Goal: Transaction & Acquisition: Purchase product/service

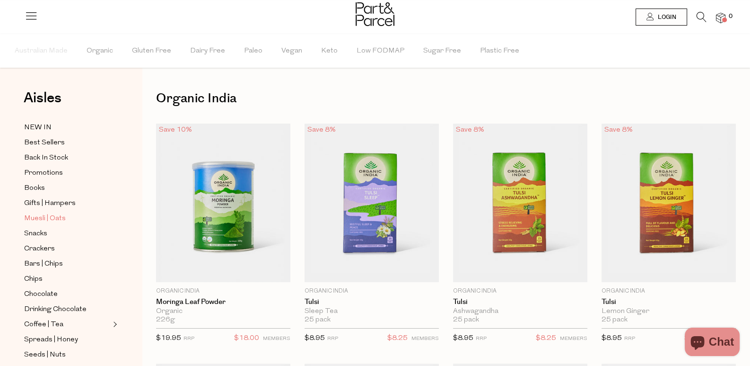
click at [50, 213] on span "Muesli | Oats" at bounding box center [45, 218] width 42 height 11
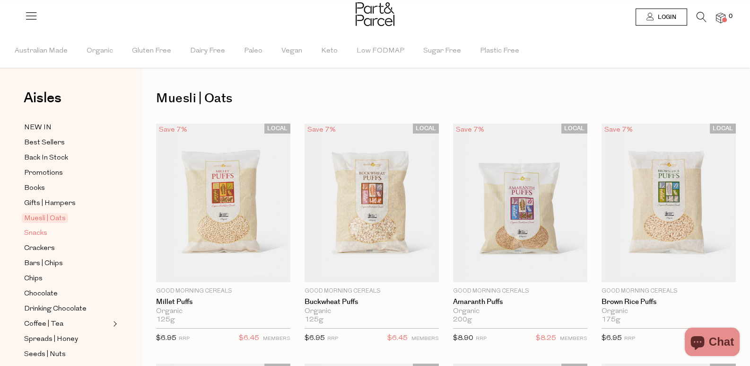
click at [35, 228] on span "Snacks" at bounding box center [35, 233] width 23 height 11
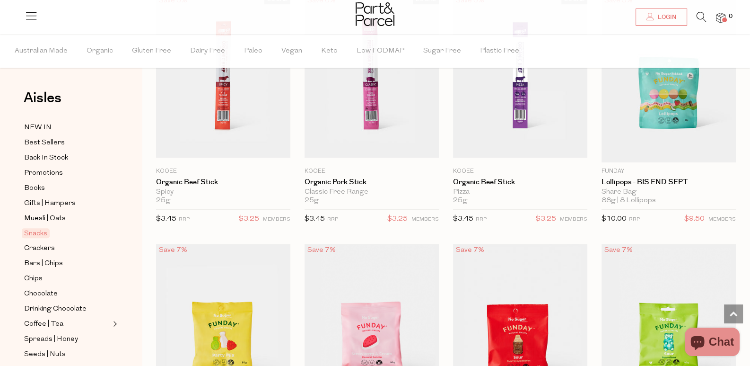
scroll to position [615, 0]
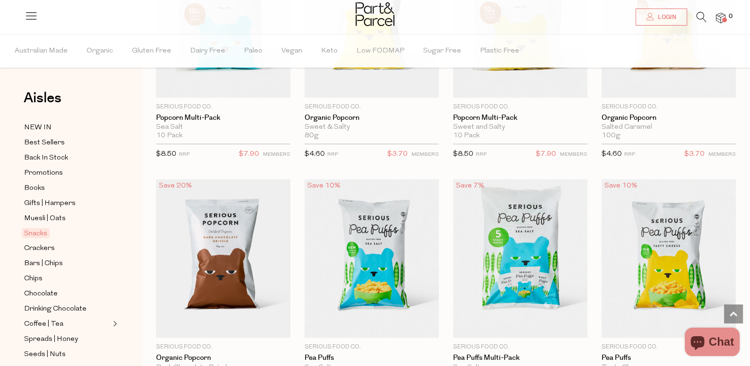
scroll to position [2602, 0]
click at [45, 243] on span "Crackers" at bounding box center [39, 248] width 31 height 11
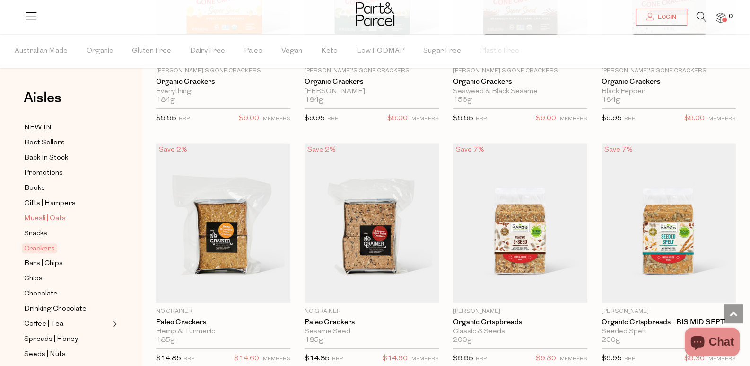
scroll to position [47, 0]
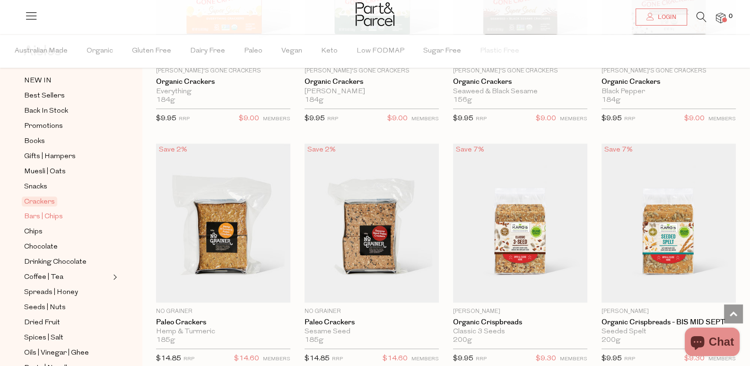
click at [49, 211] on span "Bars | Chips" at bounding box center [43, 216] width 39 height 11
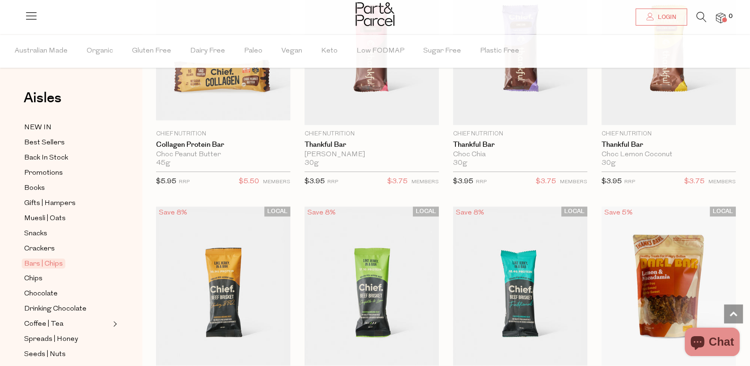
scroll to position [1088, 0]
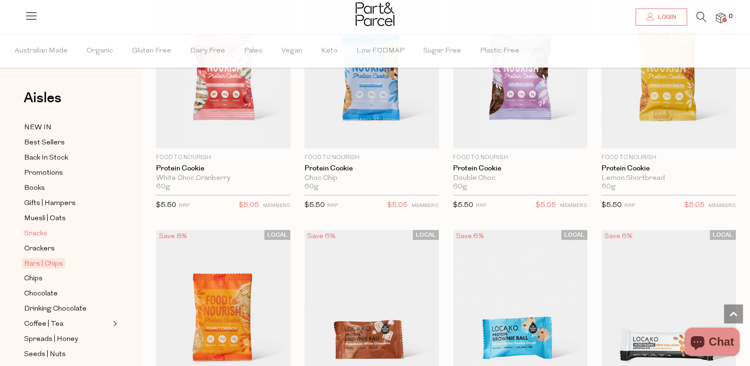
scroll to position [94, 0]
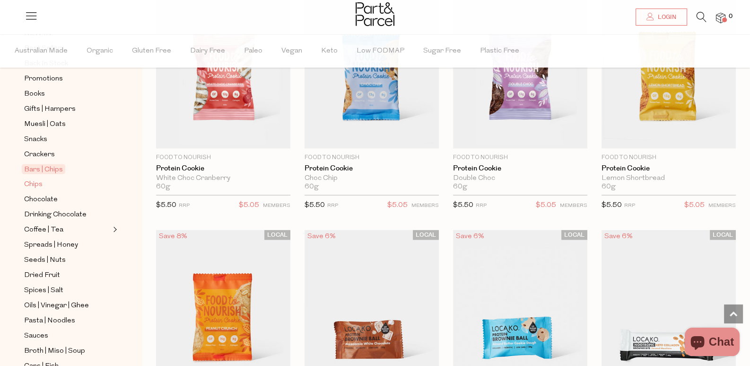
click at [39, 179] on span "Chips" at bounding box center [33, 184] width 18 height 11
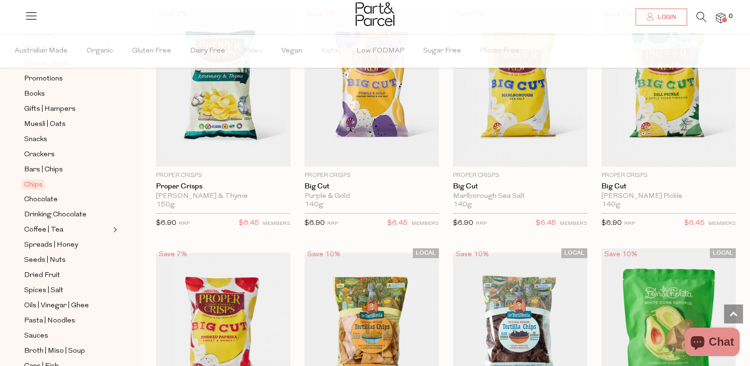
scroll to position [615, 0]
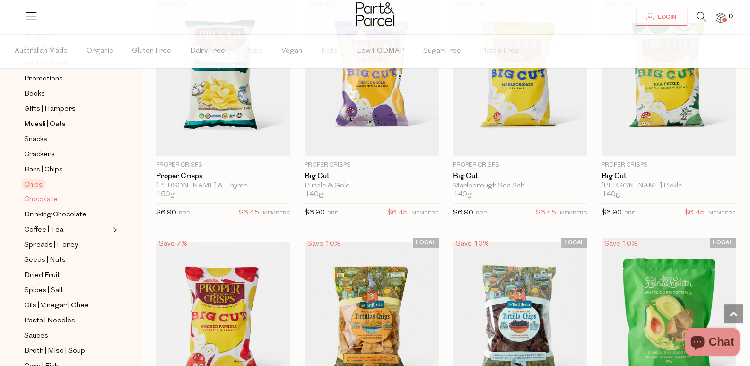
click at [47, 194] on span "Chocolate" at bounding box center [41, 199] width 34 height 11
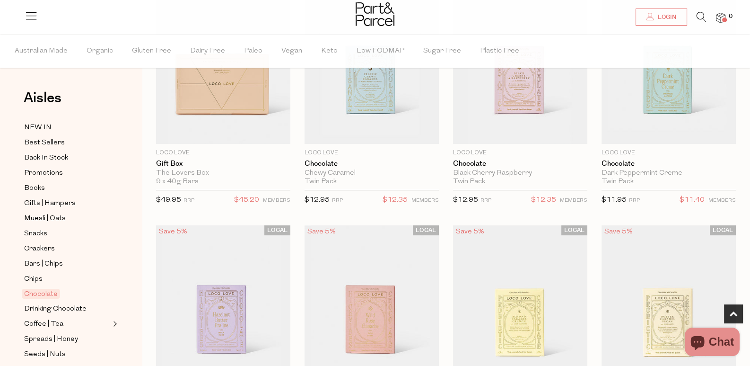
scroll to position [189, 0]
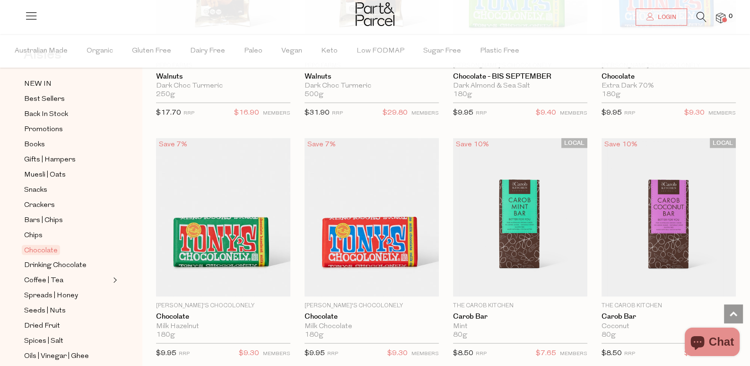
scroll to position [142, 0]
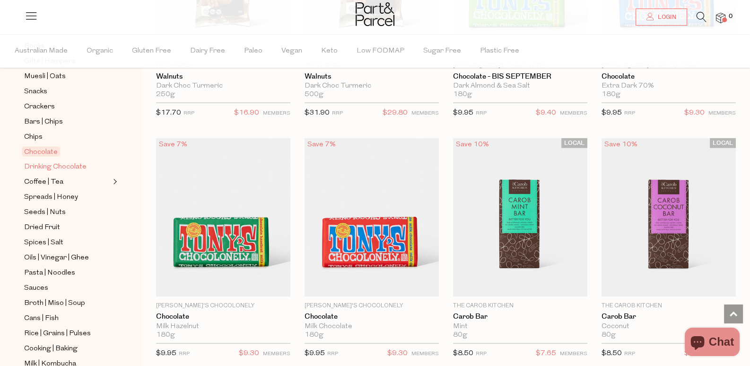
click at [78, 161] on span "Drinking Chocolate" at bounding box center [55, 166] width 62 height 11
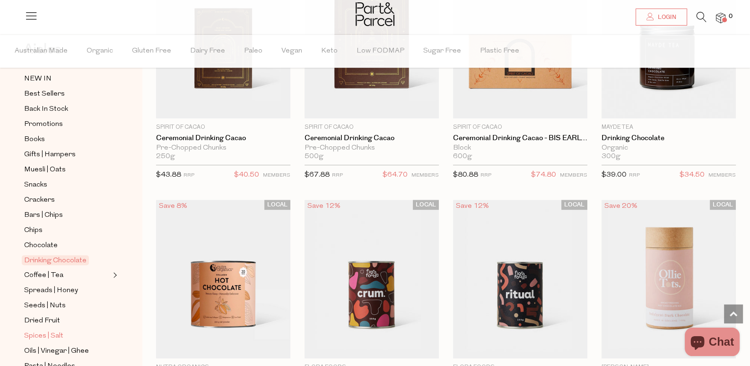
scroll to position [142, 0]
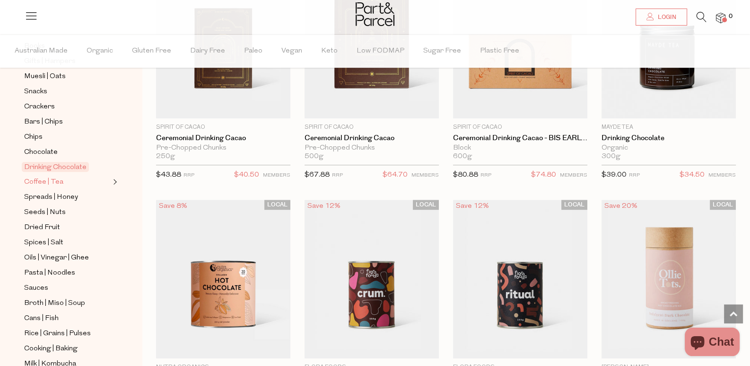
click at [52, 176] on span "Coffee | Tea" at bounding box center [43, 181] width 39 height 11
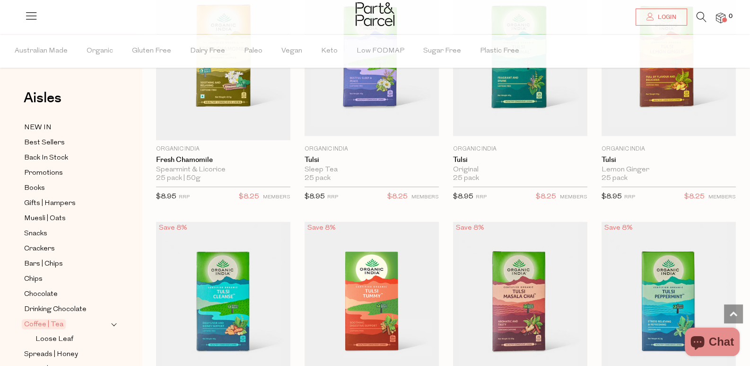
scroll to position [1372, 0]
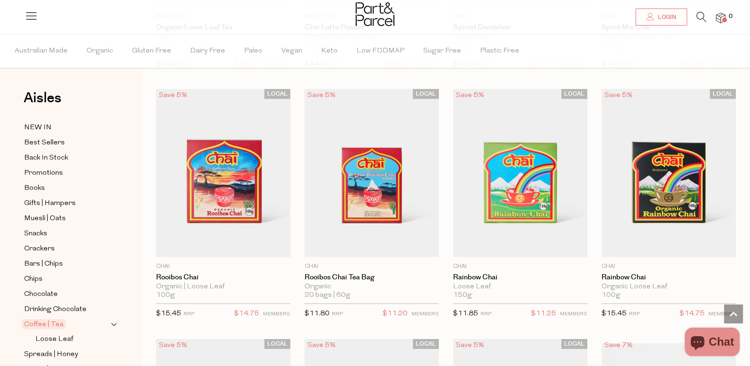
scroll to position [189, 0]
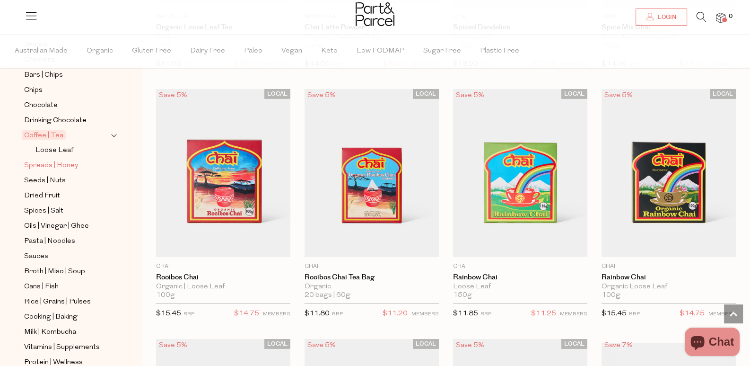
click at [58, 160] on span "Spreads | Honey" at bounding box center [51, 165] width 54 height 11
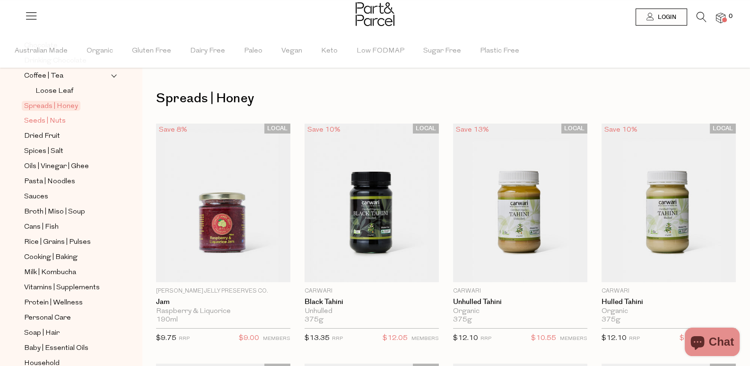
scroll to position [236, 0]
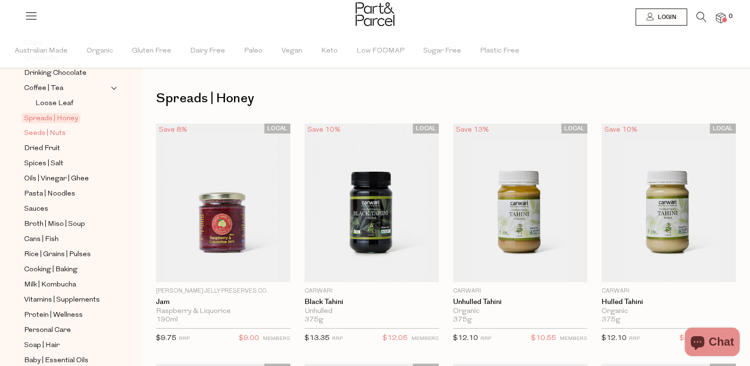
click at [50, 128] on span "Seeds | Nuts" at bounding box center [45, 133] width 42 height 11
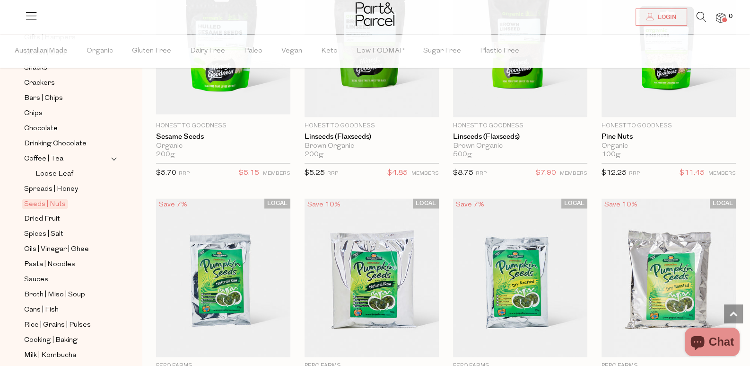
scroll to position [189, 0]
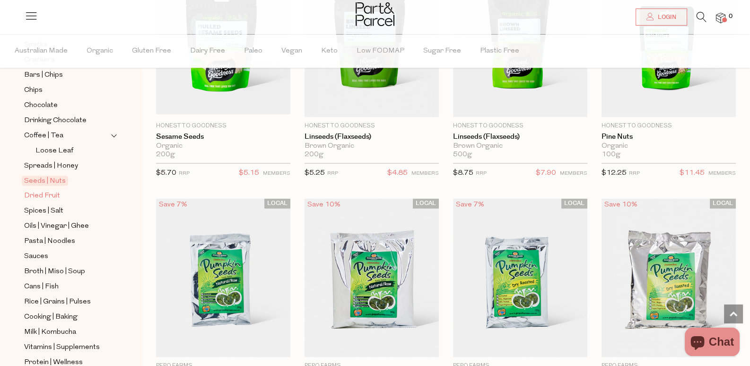
click at [37, 190] on span "Dried Fruit" at bounding box center [42, 195] width 36 height 11
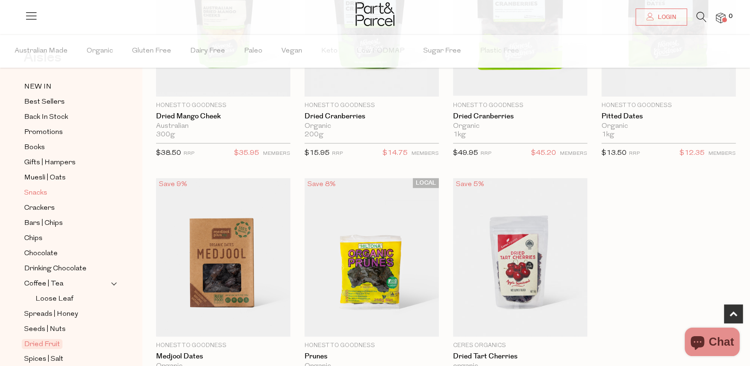
scroll to position [189, 0]
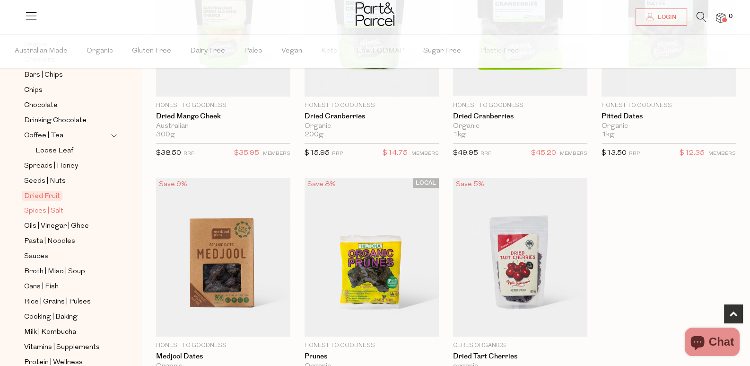
click at [41, 205] on span "Spices | Salt" at bounding box center [43, 210] width 39 height 11
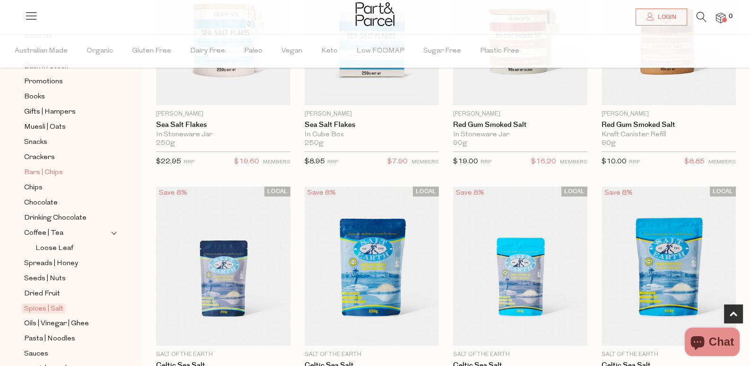
scroll to position [94, 0]
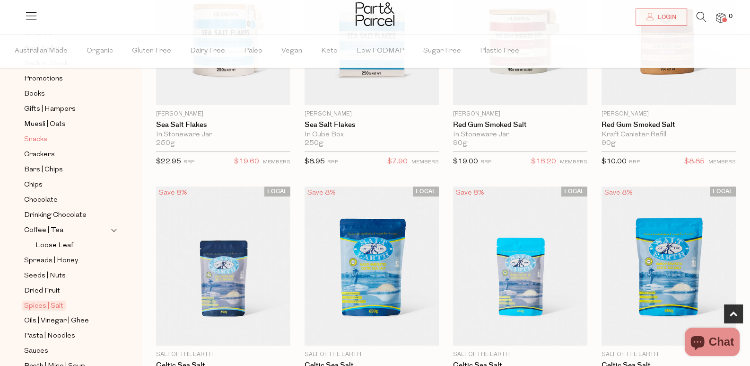
click at [48, 133] on link "Snacks" at bounding box center [67, 139] width 86 height 12
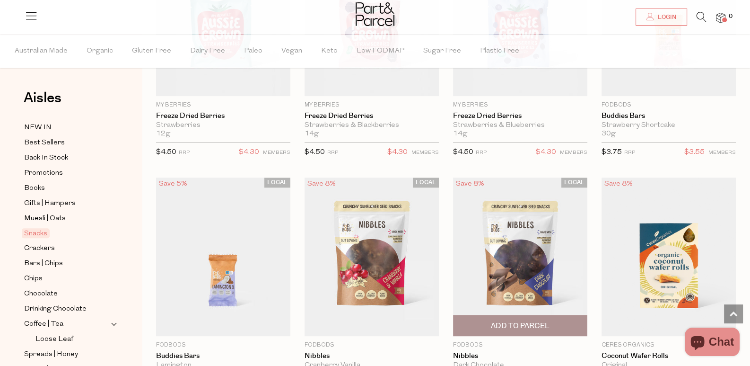
scroll to position [1519, 0]
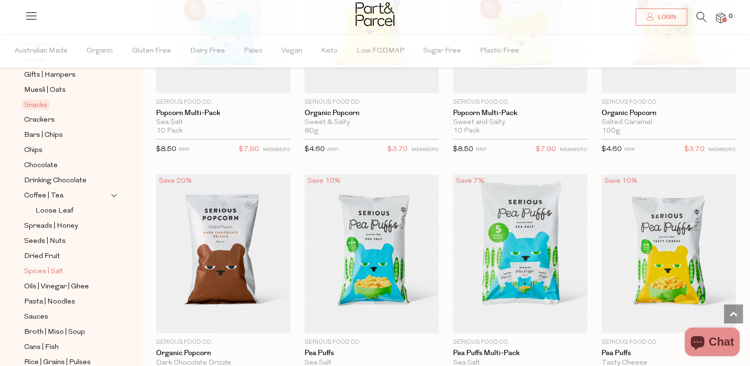
scroll to position [142, 0]
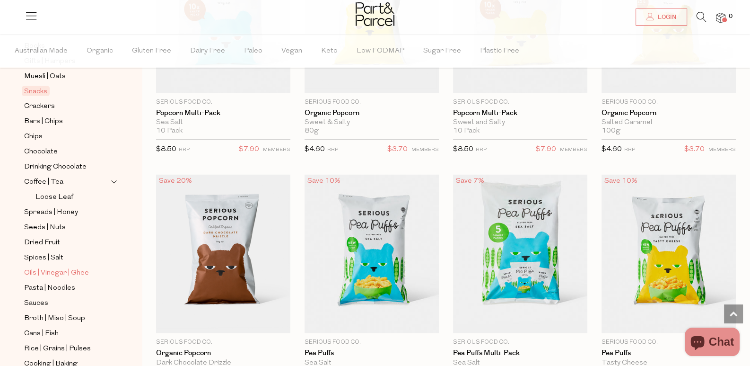
click at [71, 267] on span "Oils | Vinegar | Ghee" at bounding box center [56, 272] width 65 height 11
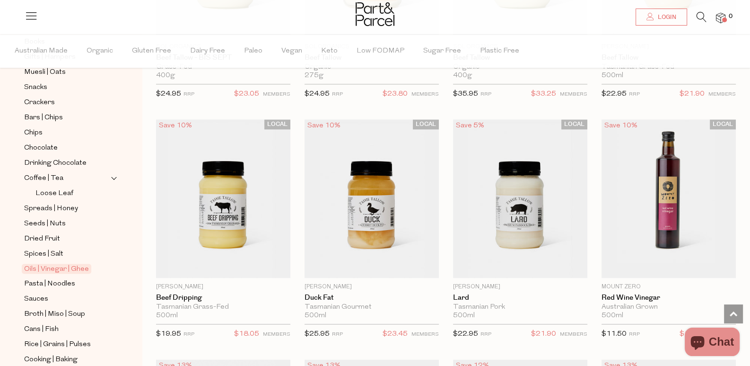
scroll to position [189, 0]
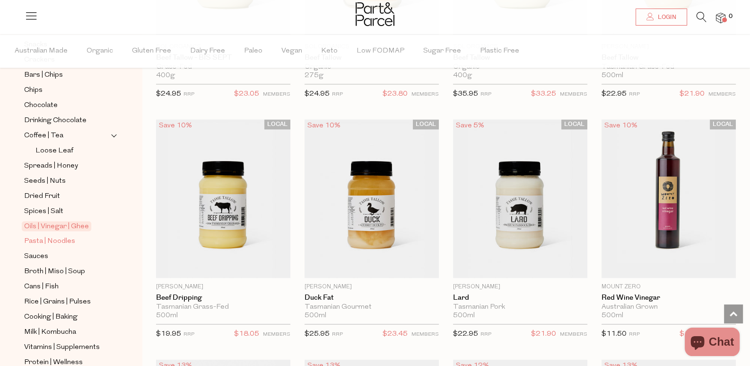
click at [49, 236] on span "Pasta | Noodles" at bounding box center [49, 241] width 51 height 11
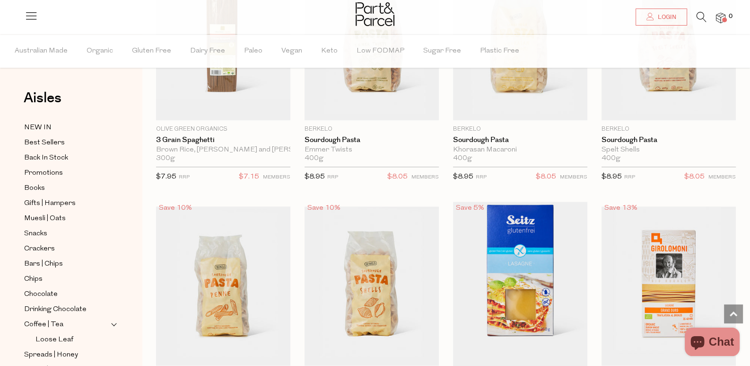
scroll to position [1136, 0]
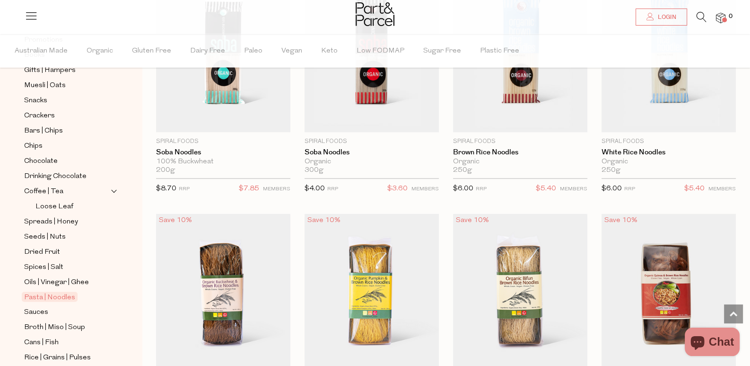
scroll to position [189, 0]
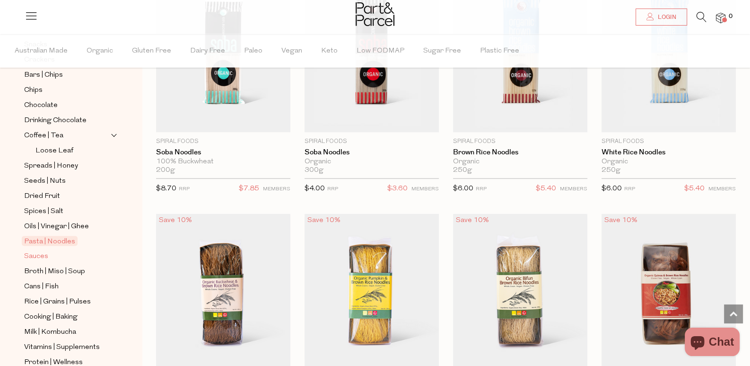
click at [46, 251] on span "Sauces" at bounding box center [36, 256] width 24 height 11
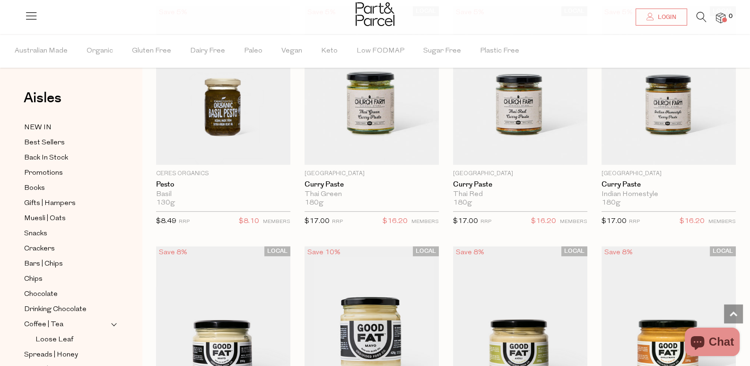
scroll to position [851, 0]
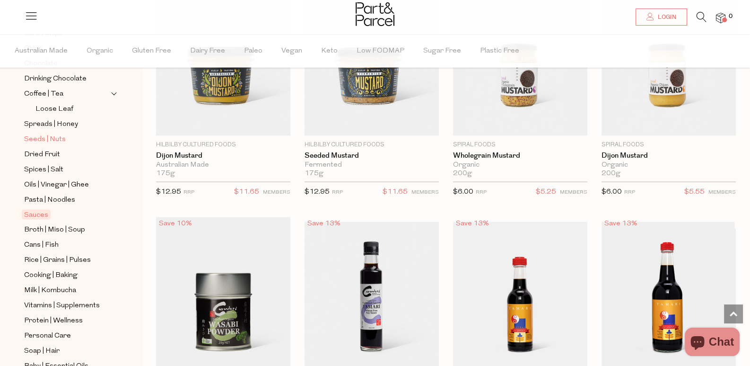
scroll to position [284, 0]
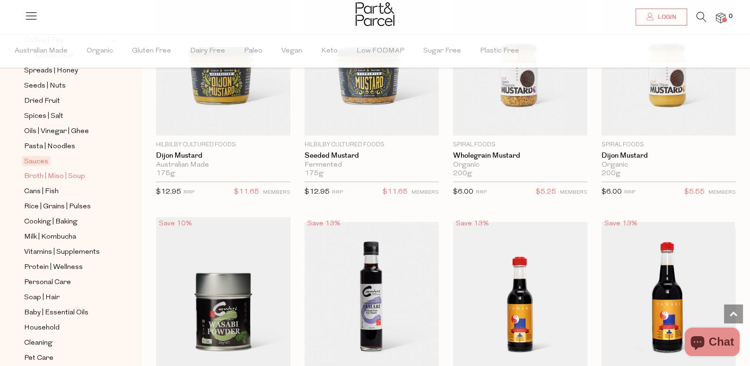
click at [75, 171] on span "Broth | Miso | Soup" at bounding box center [54, 176] width 61 height 11
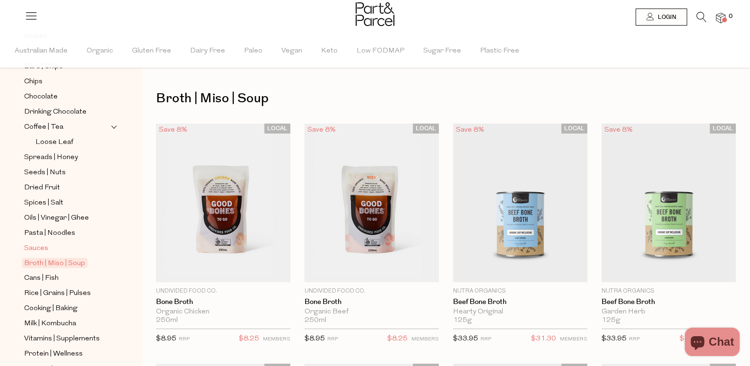
scroll to position [236, 0]
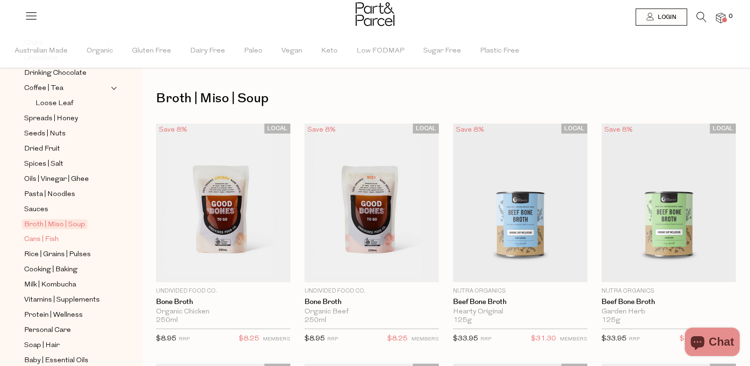
click at [47, 234] on span "Cans | Fish" at bounding box center [41, 239] width 35 height 11
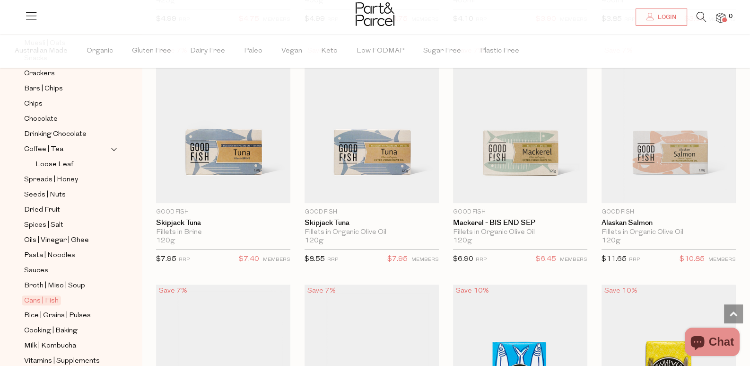
scroll to position [236, 0]
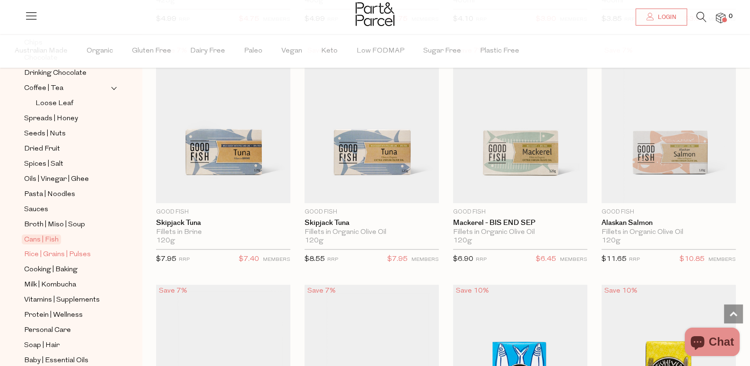
click at [69, 249] on span "Rice | Grains | Pulses" at bounding box center [57, 254] width 67 height 11
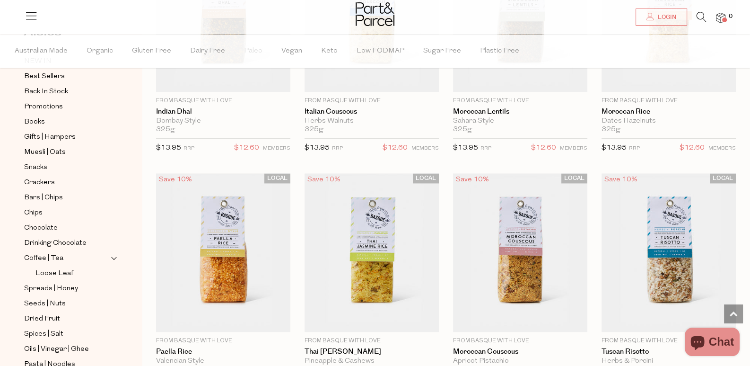
scroll to position [307, 0]
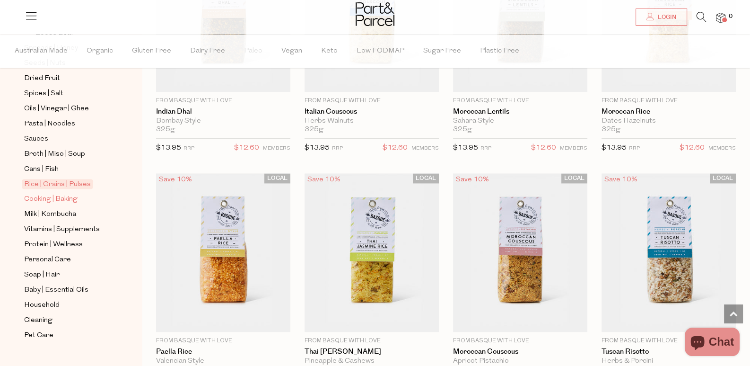
click at [53, 194] on span "Cooking | Baking" at bounding box center [50, 199] width 53 height 11
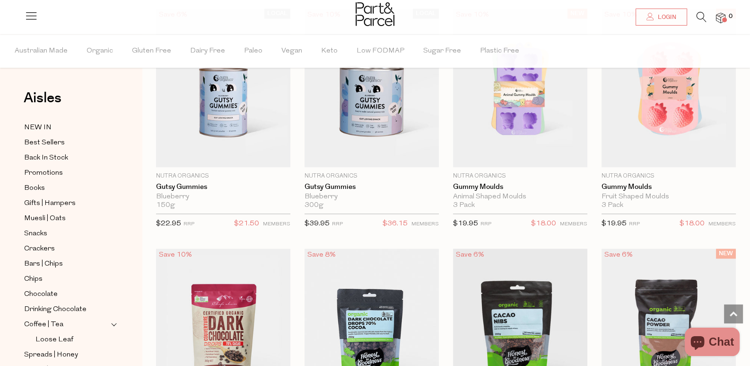
scroll to position [1372, 0]
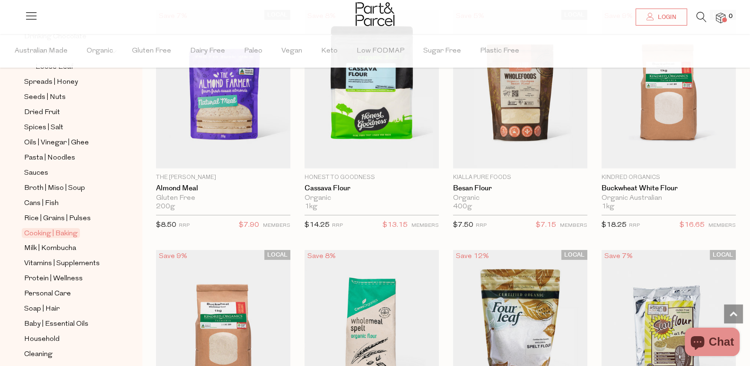
scroll to position [284, 0]
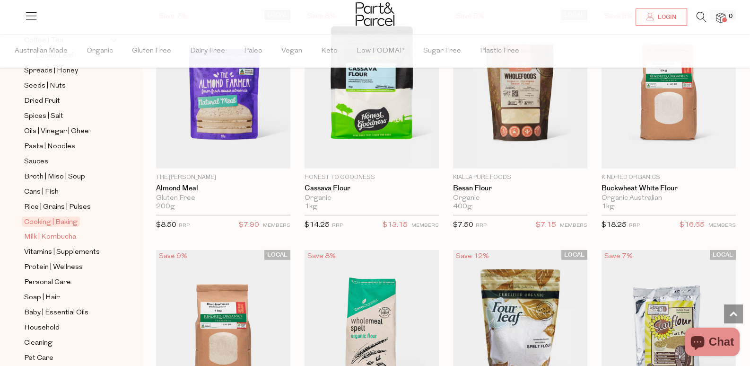
click at [65, 231] on span "Milk | Kombucha" at bounding box center [50, 236] width 52 height 11
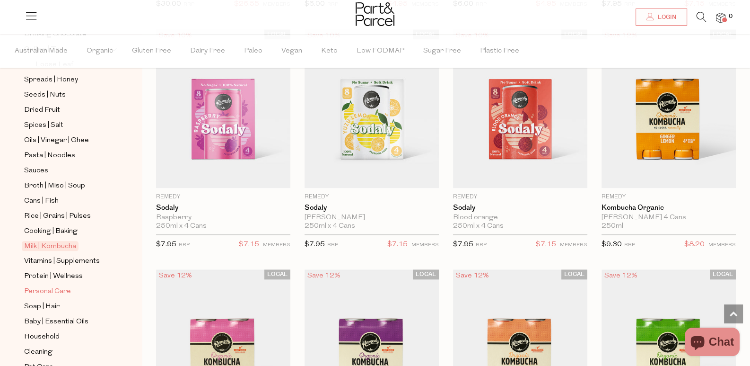
scroll to position [307, 0]
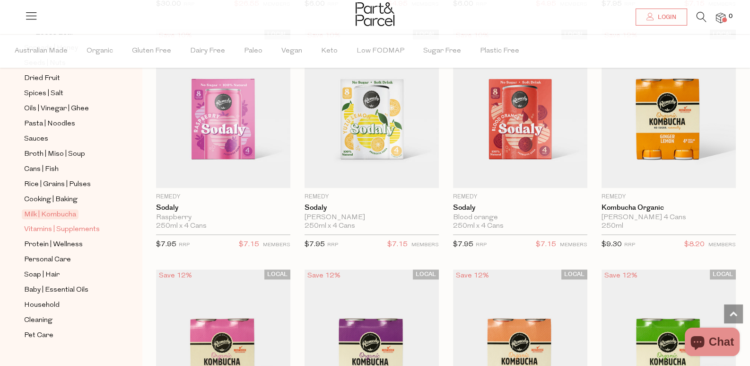
click at [71, 224] on span "Vitamins | Supplements" at bounding box center [62, 229] width 76 height 11
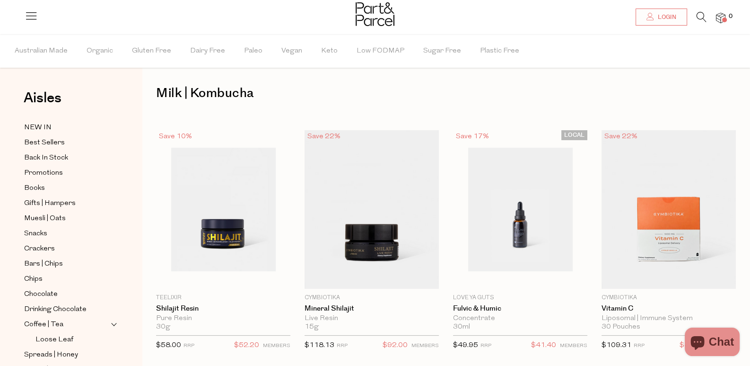
scroll to position [5, 0]
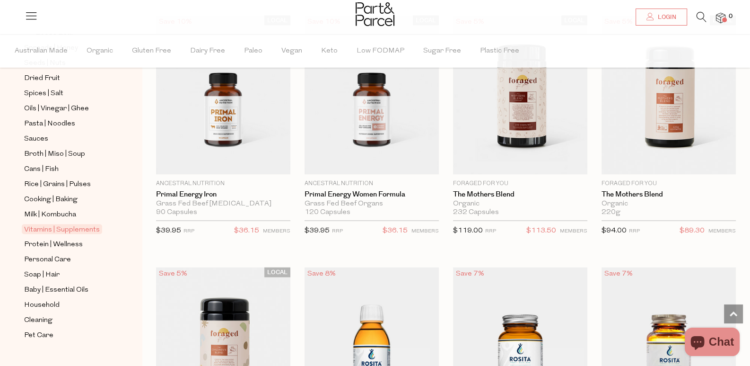
scroll to position [2229, 0]
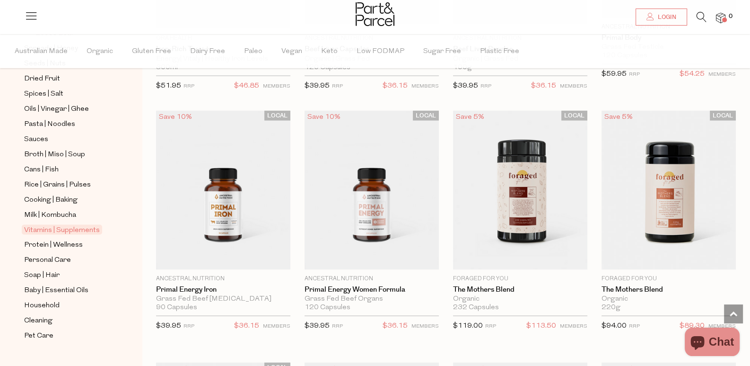
click at [698, 17] on icon at bounding box center [702, 17] width 10 height 10
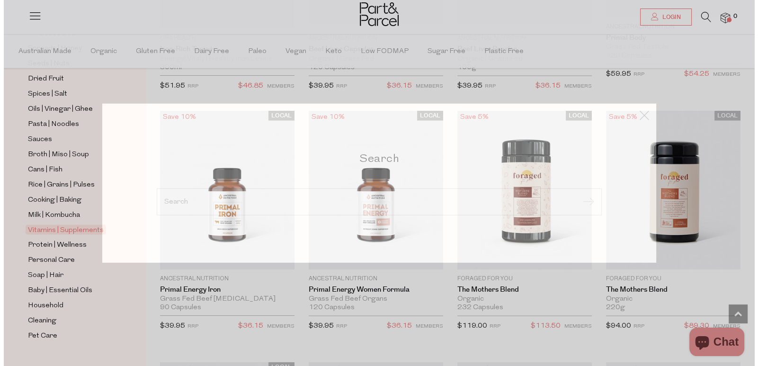
scroll to position [2246, 0]
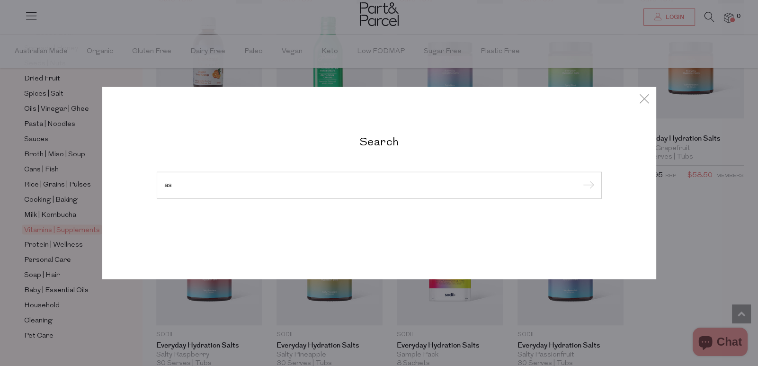
type input "a"
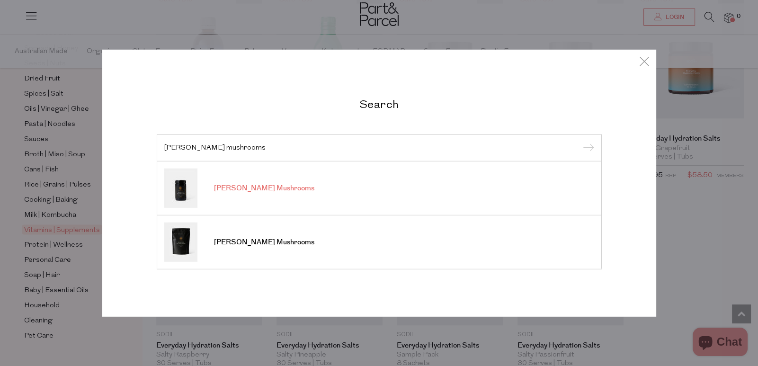
type input "[PERSON_NAME] mushrooms"
click at [494, 198] on link "[PERSON_NAME] Mushrooms" at bounding box center [379, 187] width 430 height 39
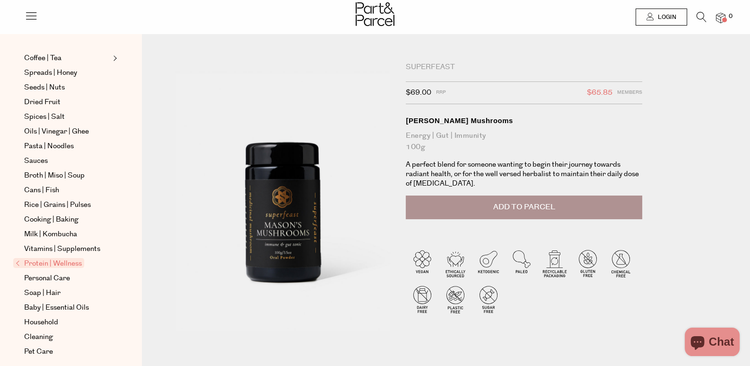
scroll to position [235, 0]
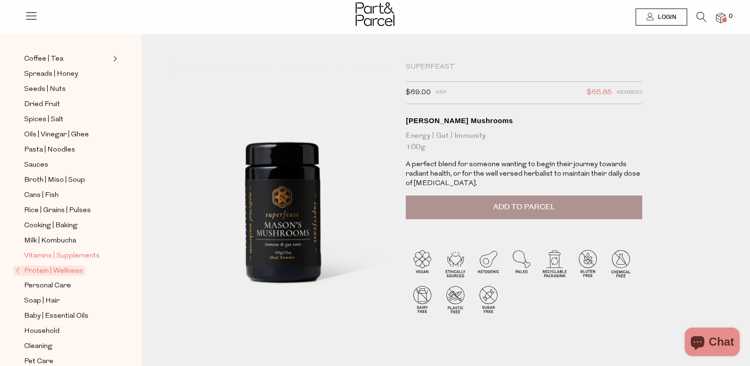
click at [92, 250] on span "Vitamins | Supplements" at bounding box center [62, 255] width 76 height 11
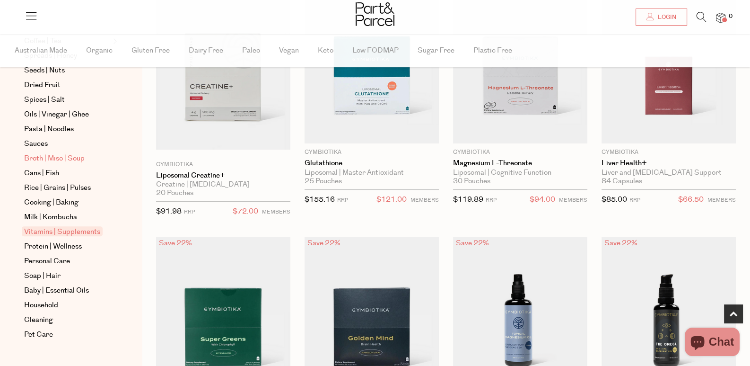
scroll to position [291, 0]
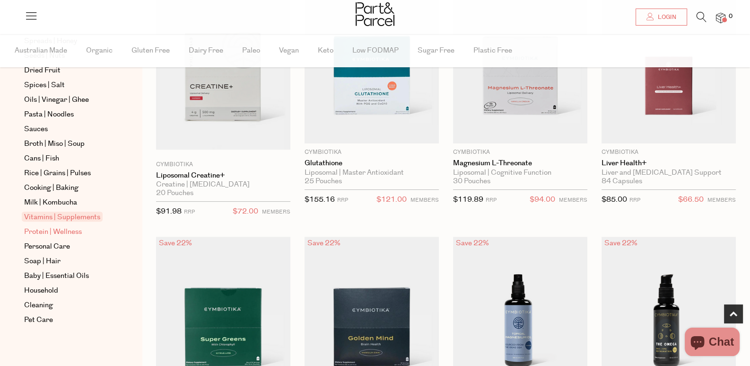
click at [55, 230] on span "Protein | Wellness" at bounding box center [53, 231] width 58 height 11
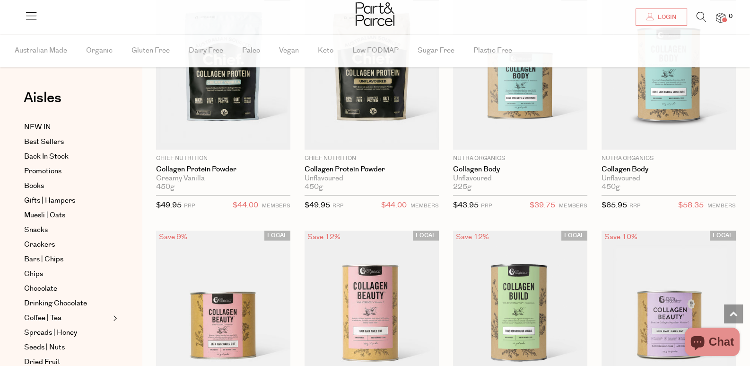
scroll to position [1136, 0]
